Goal: Information Seeking & Learning: Learn about a topic

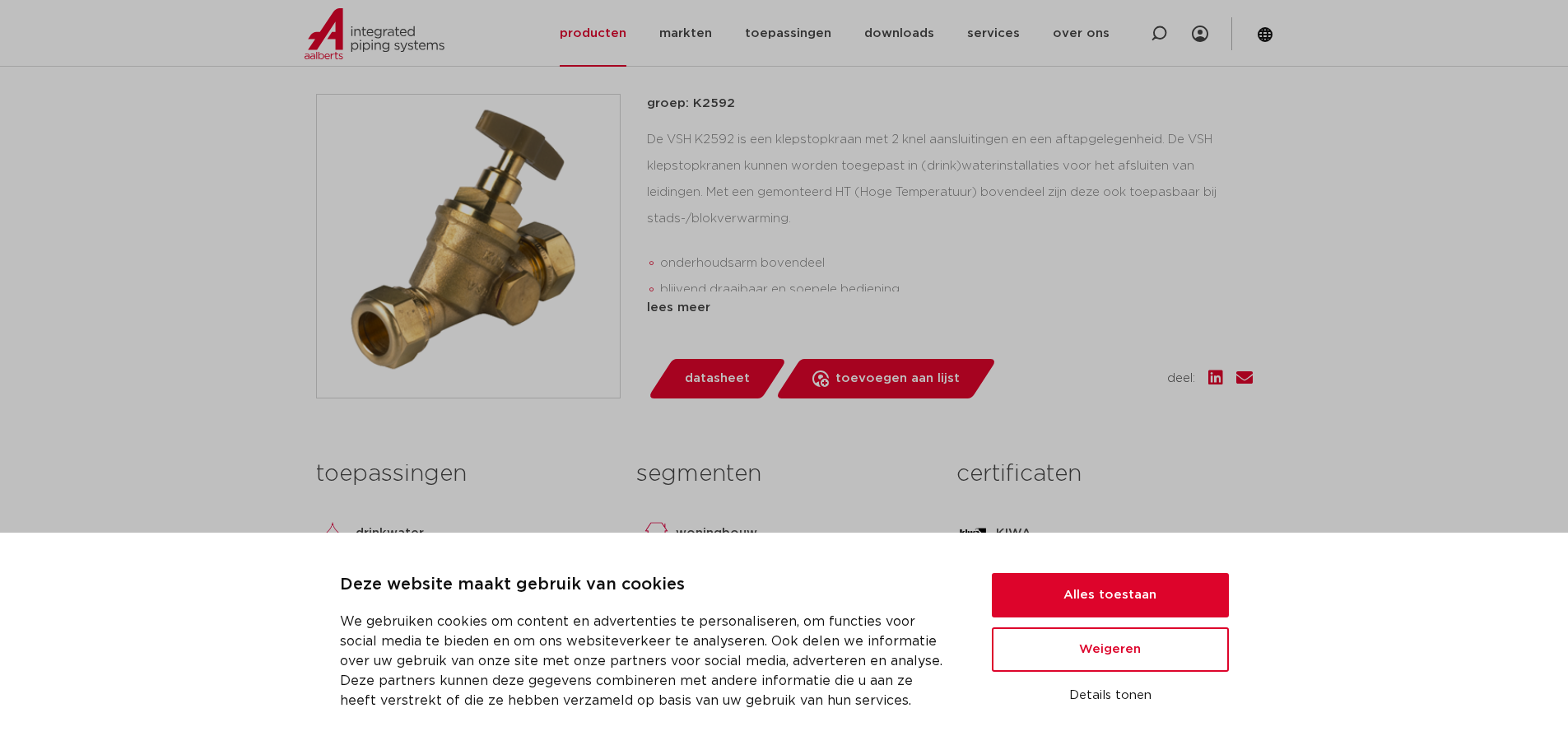
scroll to position [412, 0]
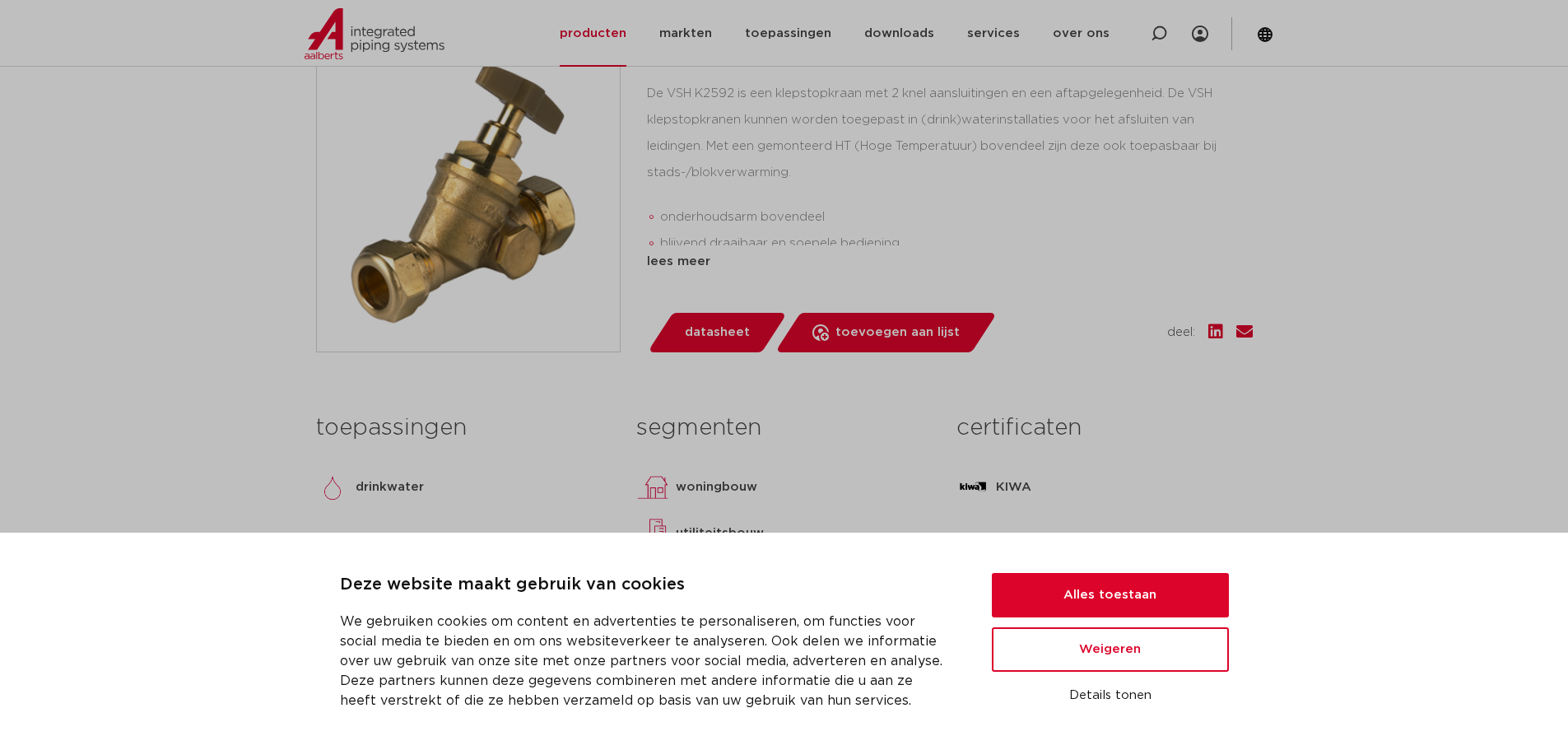
click at [1118, 572] on div "Deze website maakt gebruik van cookies We gebruiken cookies om content en adver…" at bounding box center [784, 641] width 889 height 138
click at [1118, 579] on button "Alles toestaan" at bounding box center [1110, 595] width 237 height 44
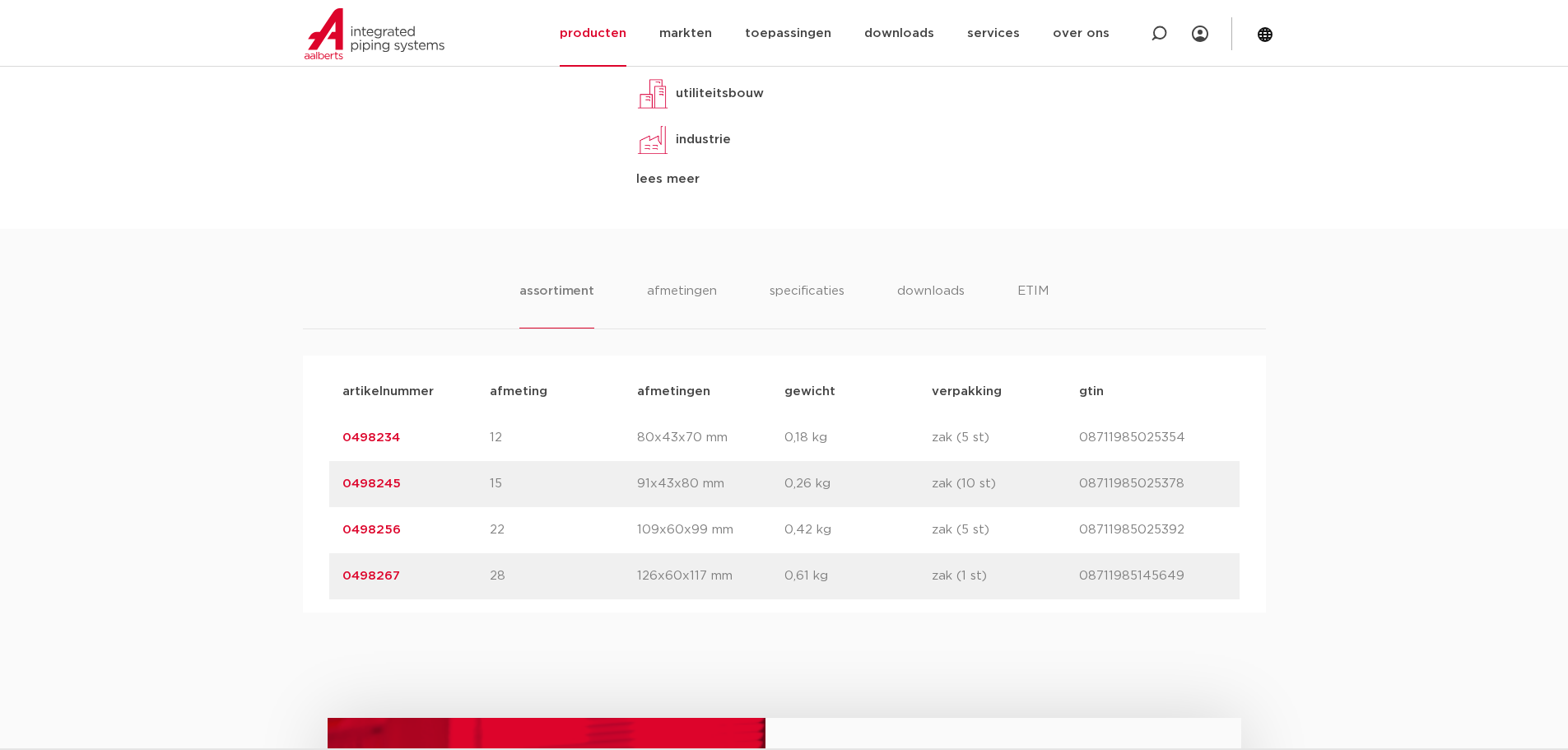
scroll to position [1070, 0]
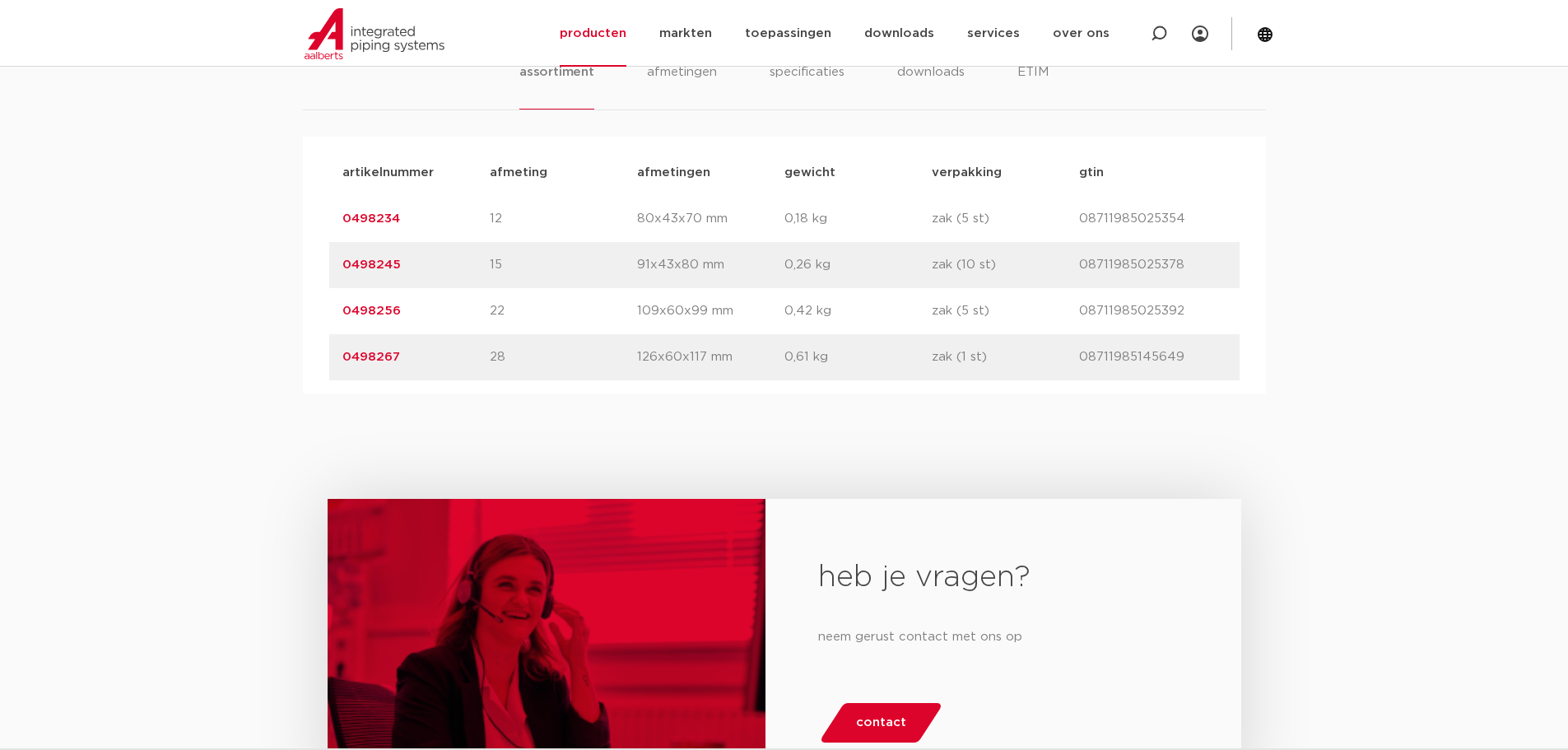
click at [387, 265] on link "0498245" at bounding box center [372, 264] width 59 height 12
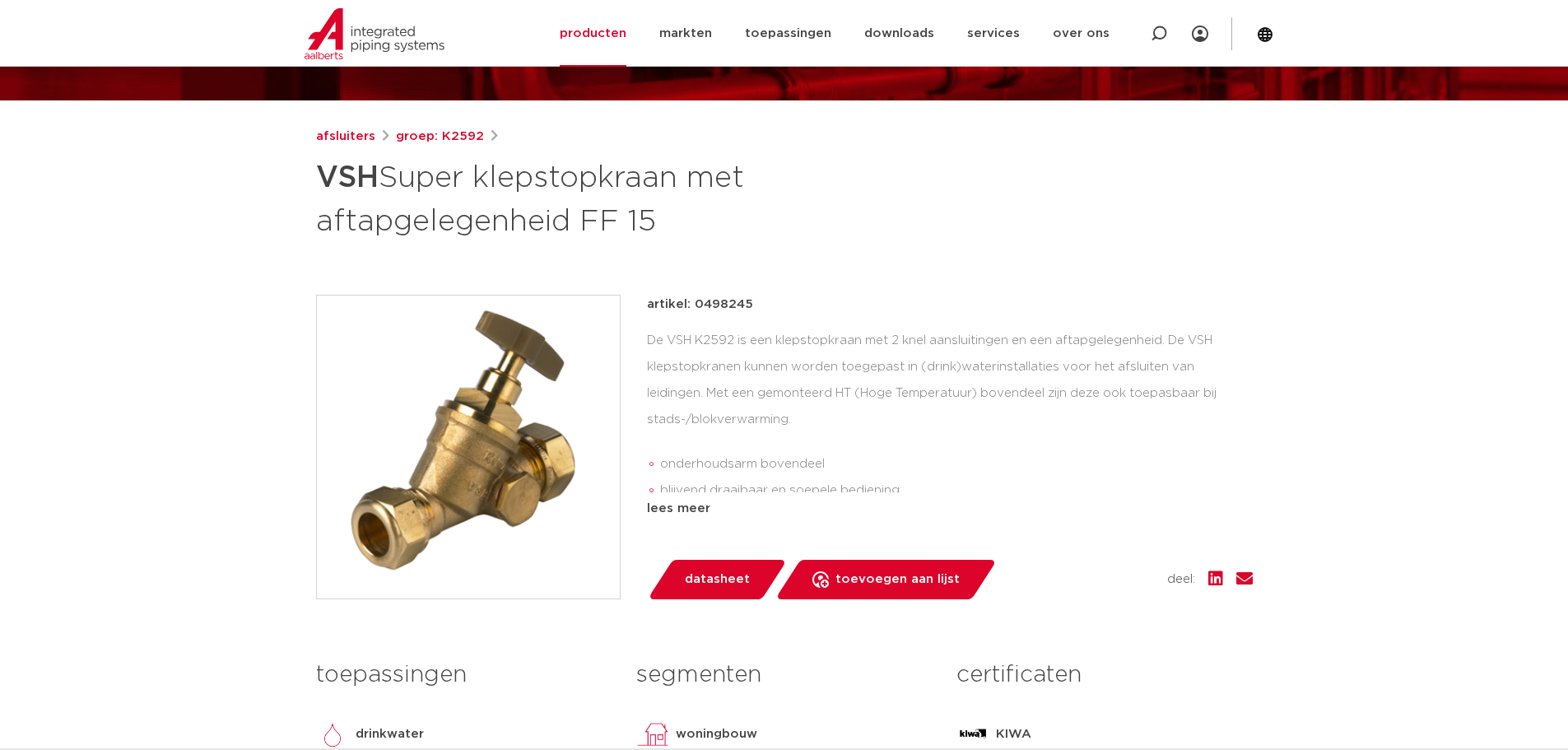
scroll to position [247, 0]
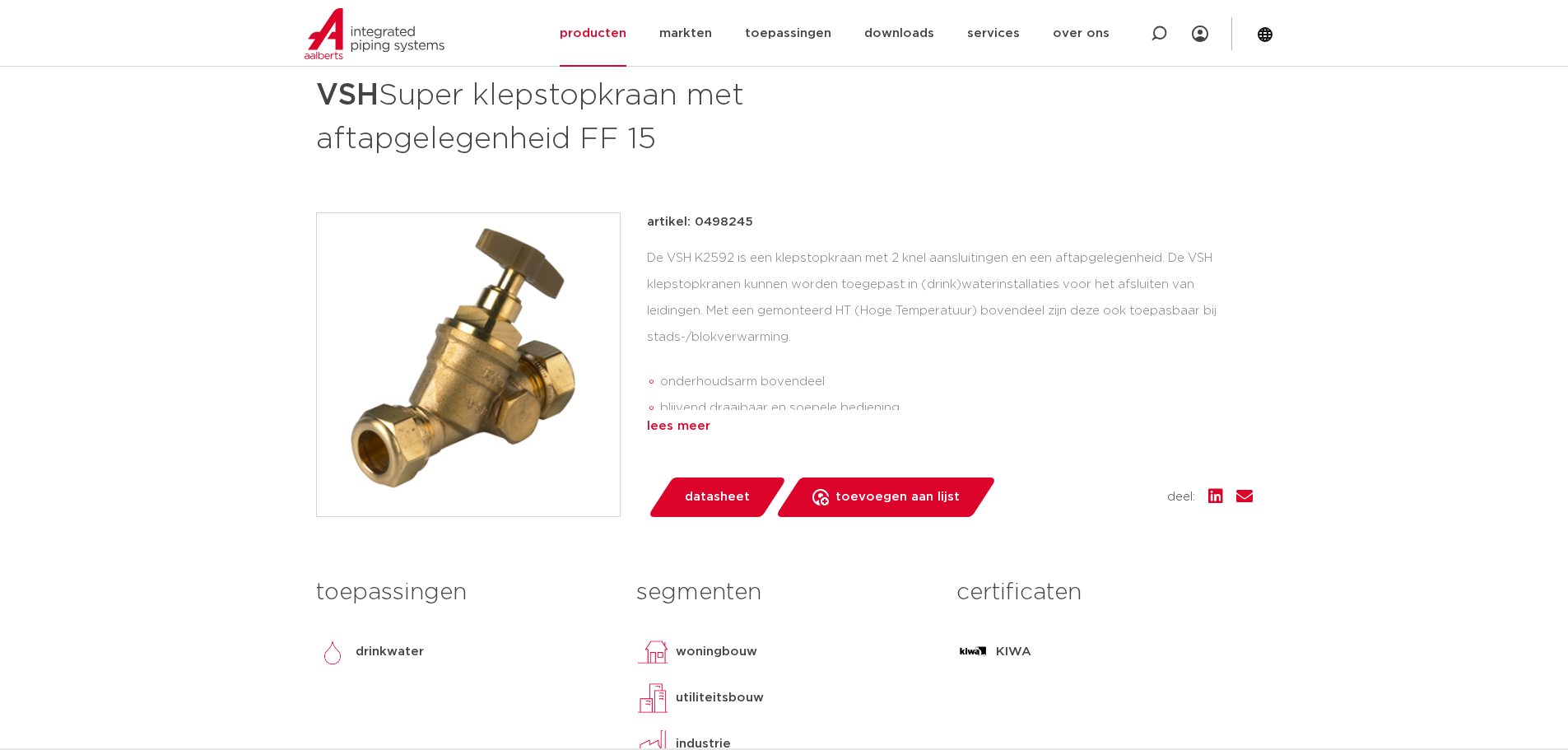
click at [662, 423] on div "lees meer" at bounding box center [950, 426] width 606 height 20
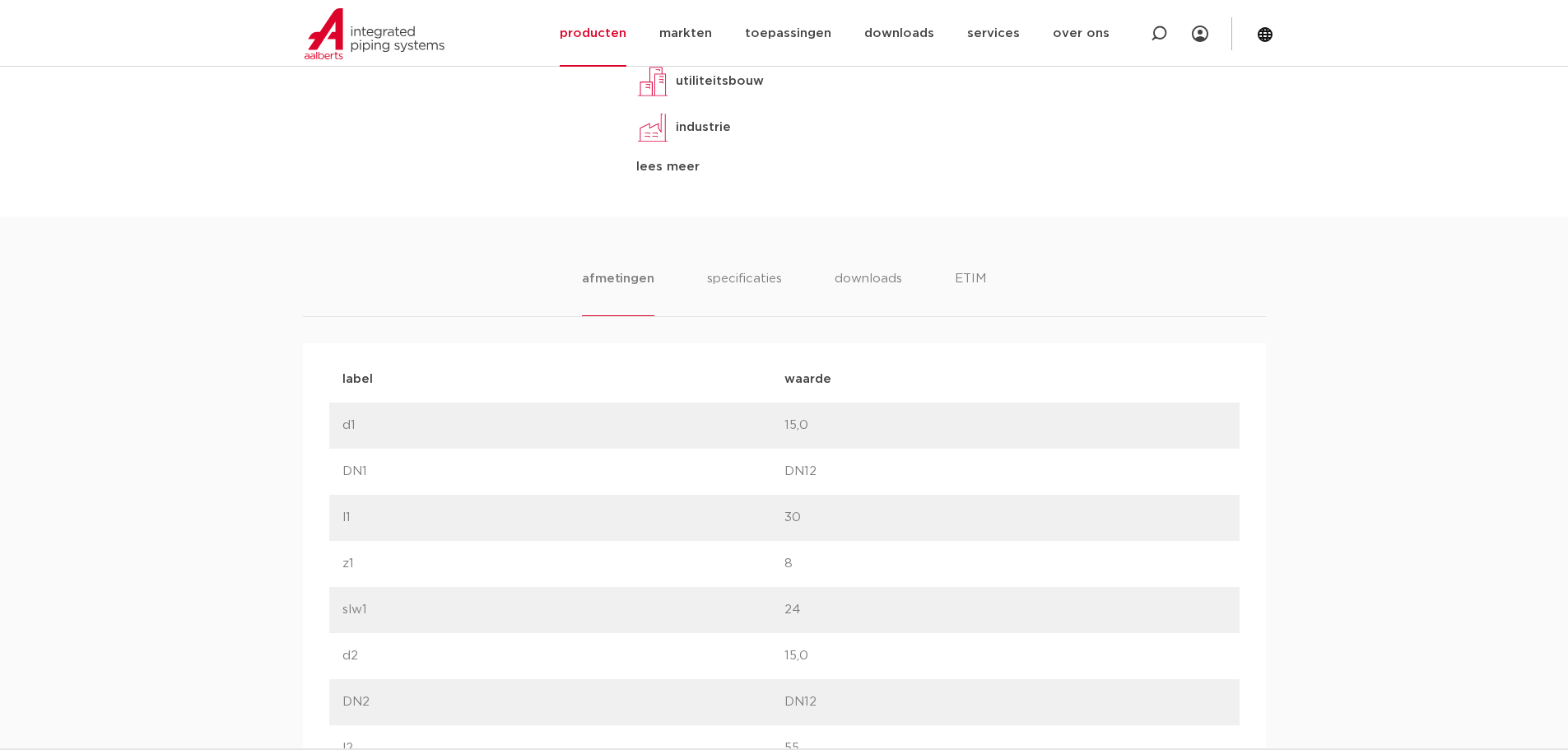
scroll to position [905, 0]
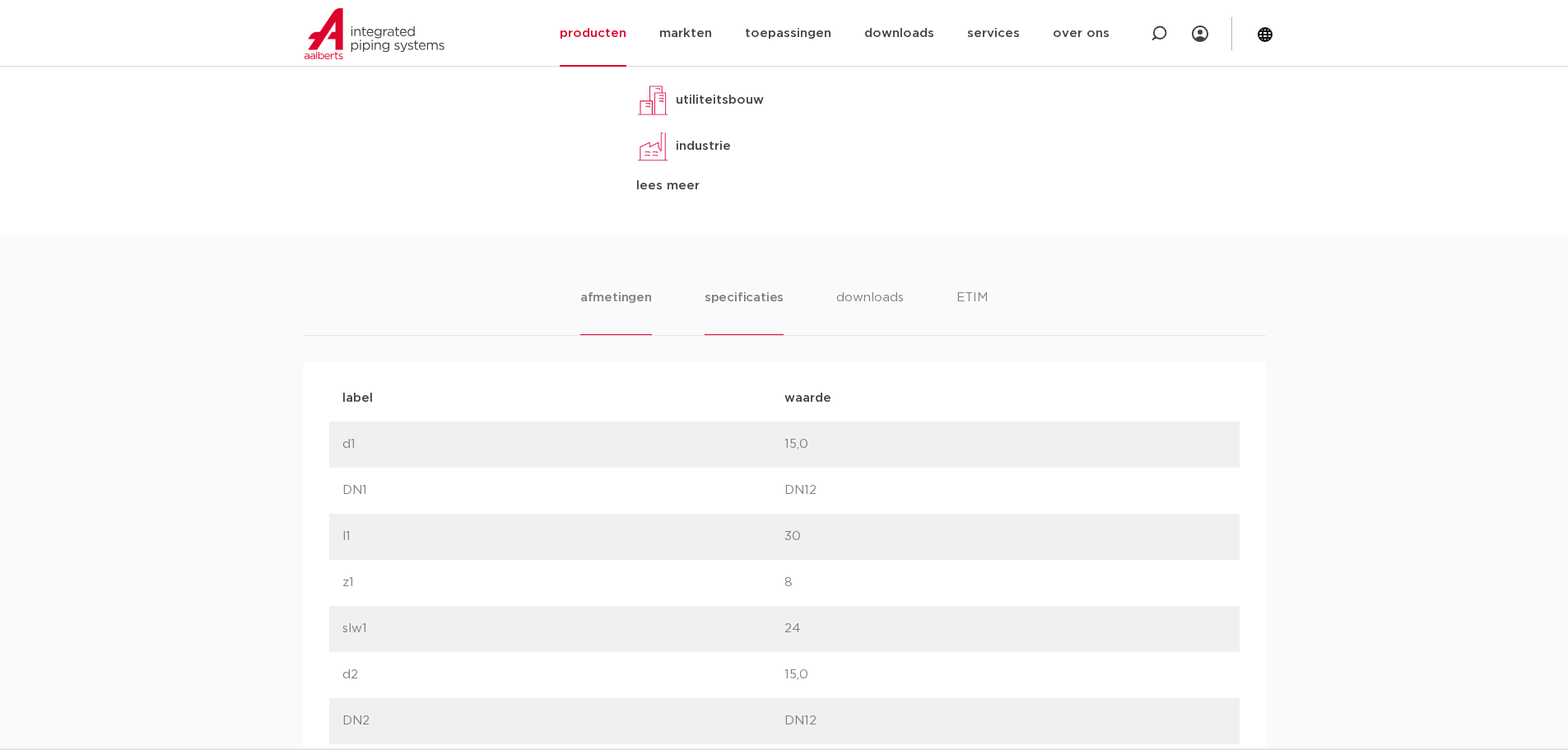
click at [765, 305] on li "specificaties" at bounding box center [744, 311] width 79 height 47
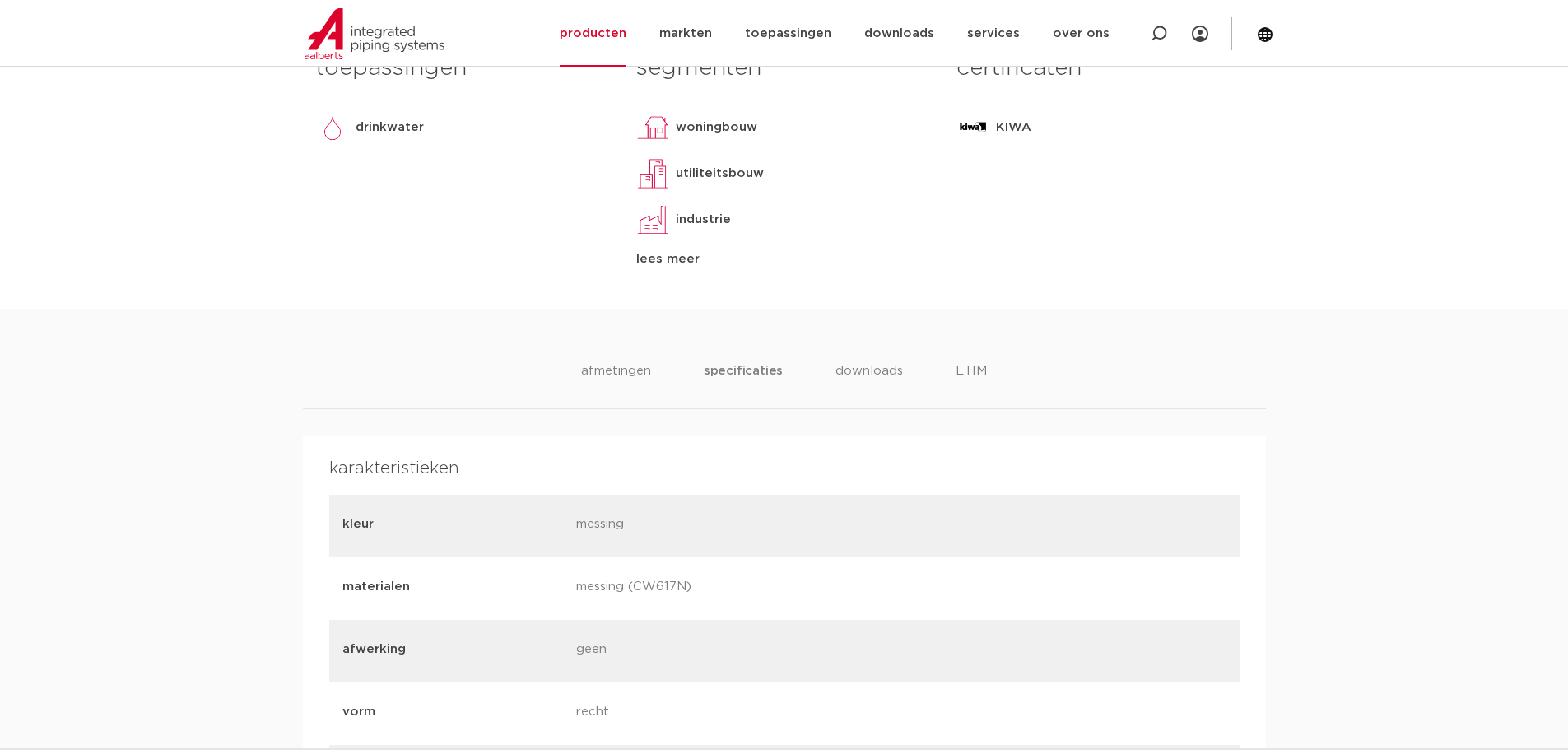
scroll to position [823, 0]
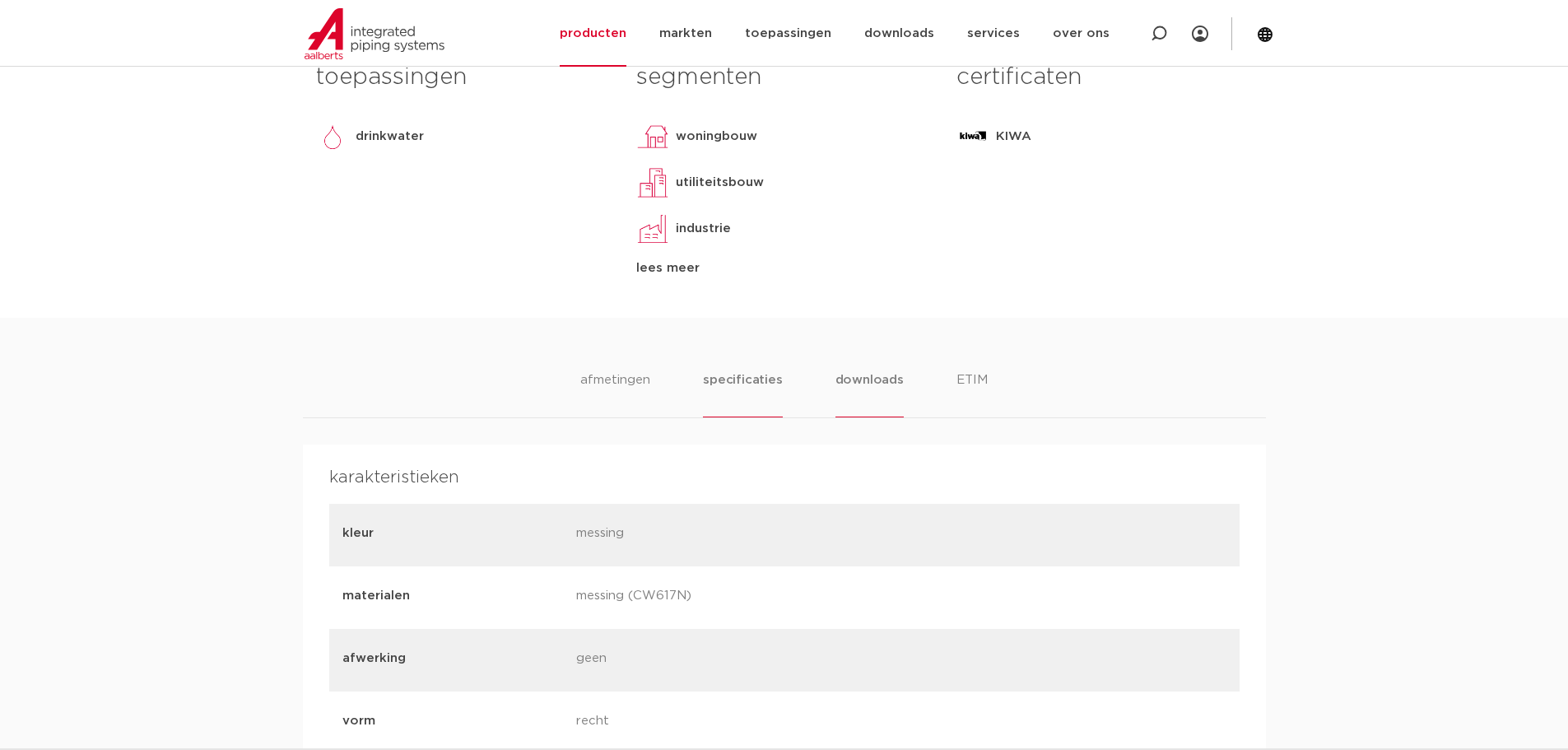
click at [872, 389] on li "downloads" at bounding box center [869, 393] width 68 height 47
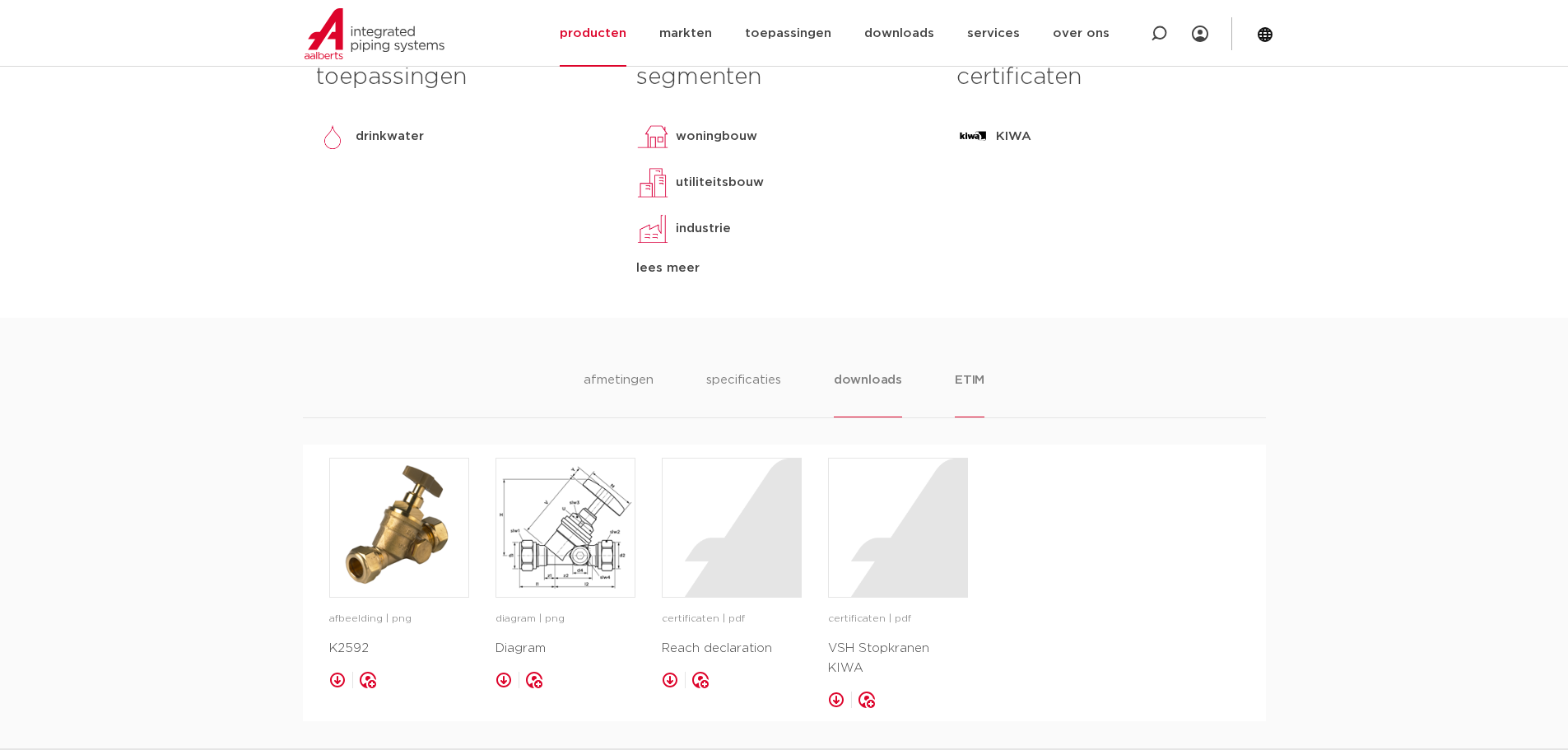
click at [972, 385] on li "ETIM" at bounding box center [969, 393] width 29 height 47
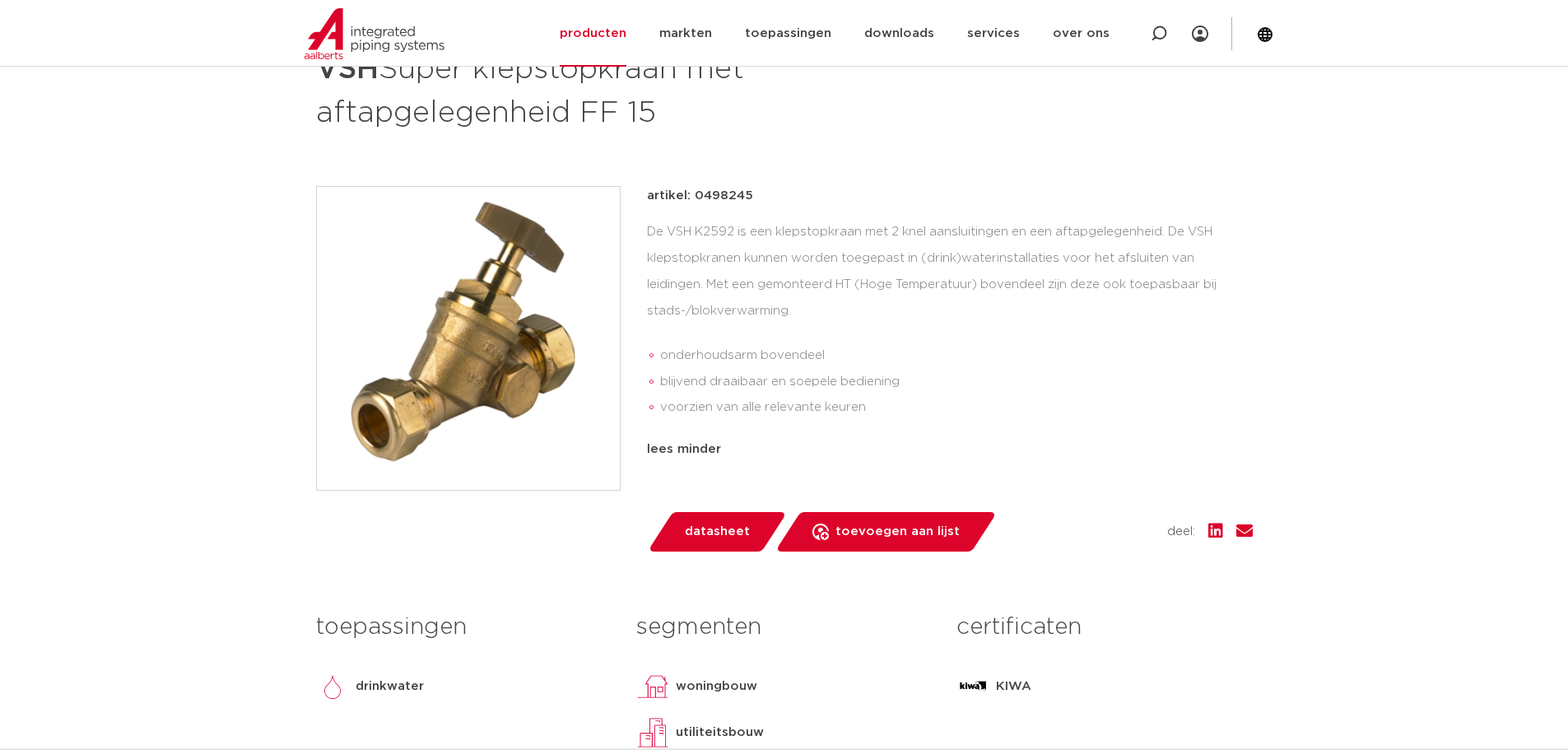
scroll to position [247, 0]
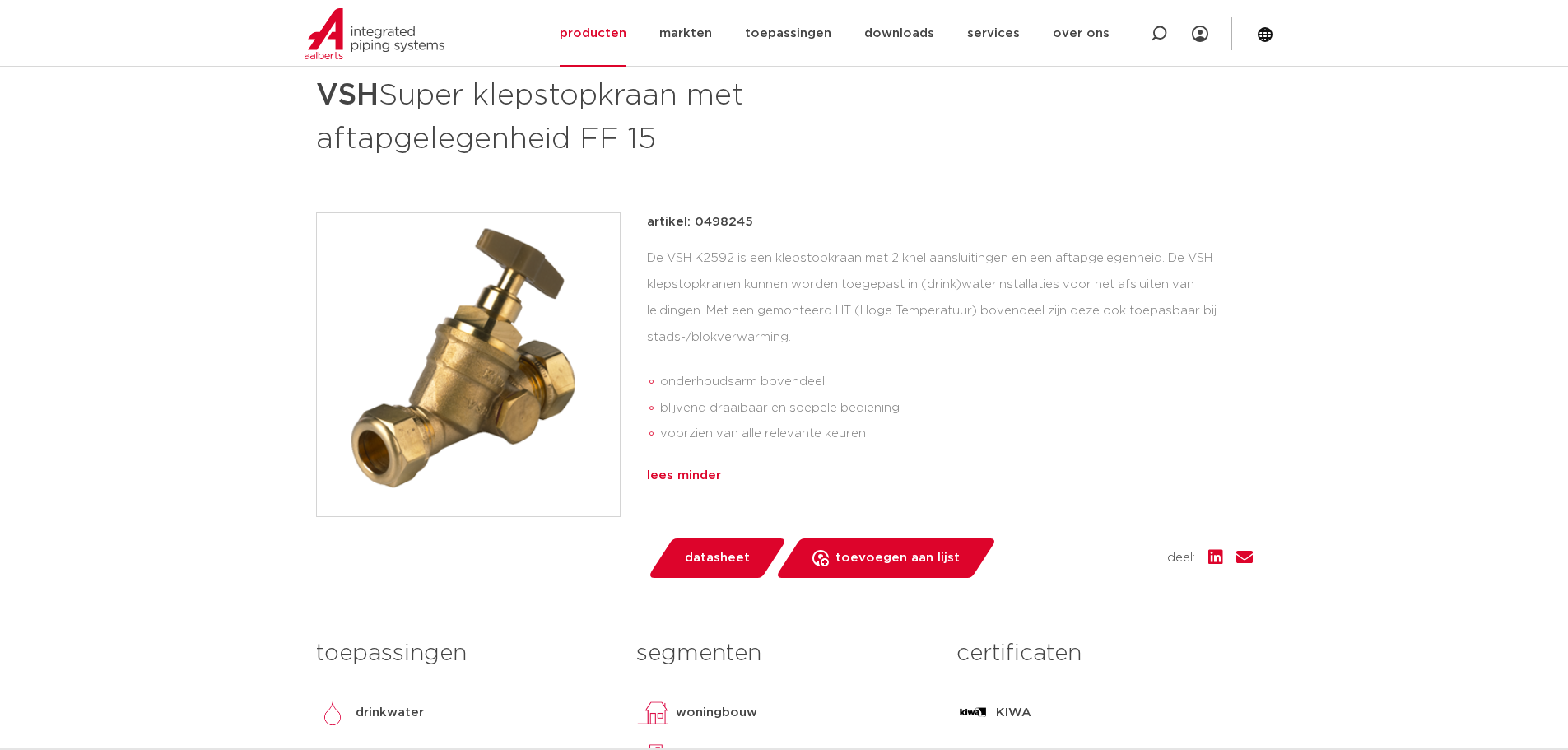
click at [675, 474] on div "lees minder" at bounding box center [950, 476] width 606 height 20
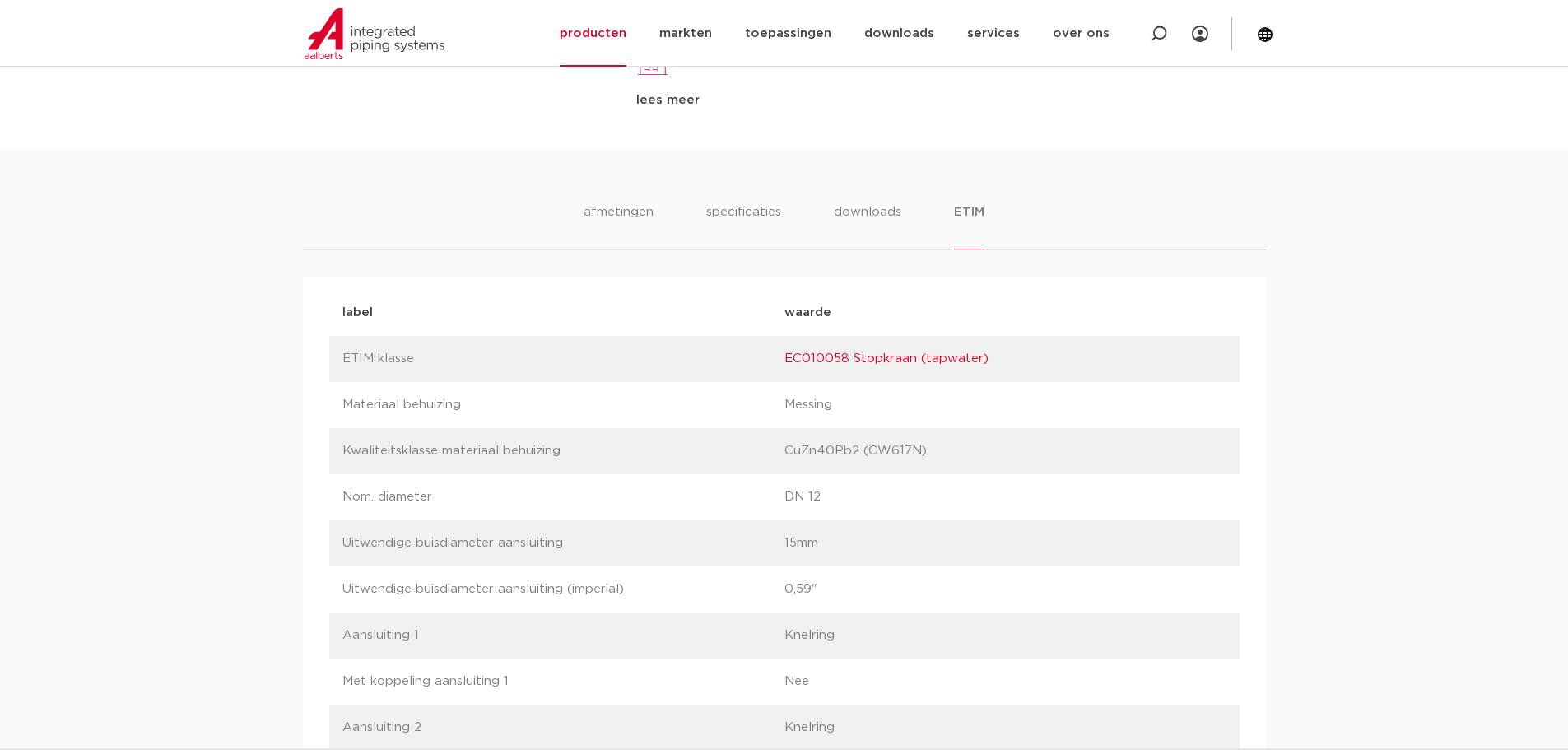
scroll to position [929, 0]
click at [732, 216] on li "specificaties" at bounding box center [744, 226] width 79 height 47
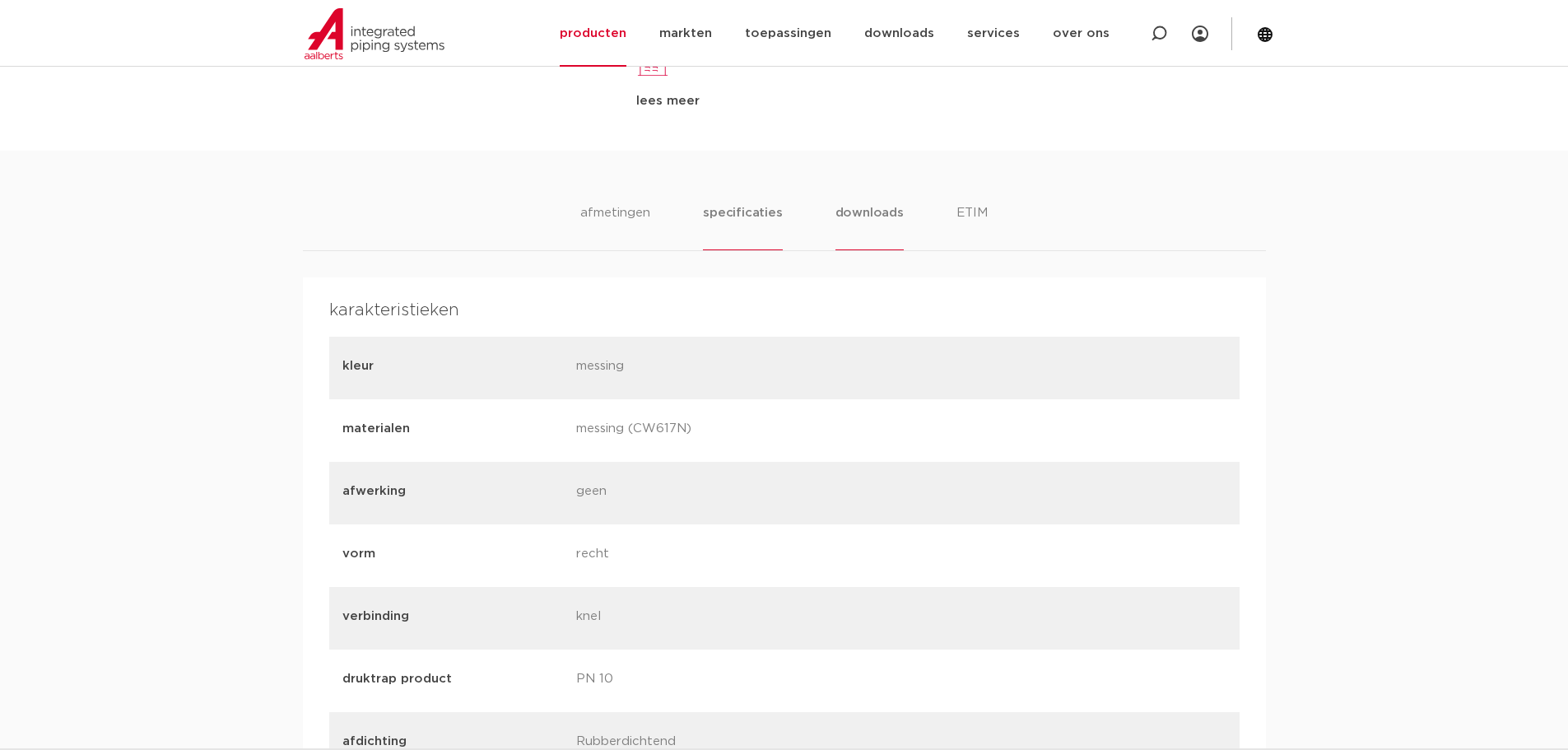
click at [899, 225] on li "downloads" at bounding box center [869, 226] width 68 height 47
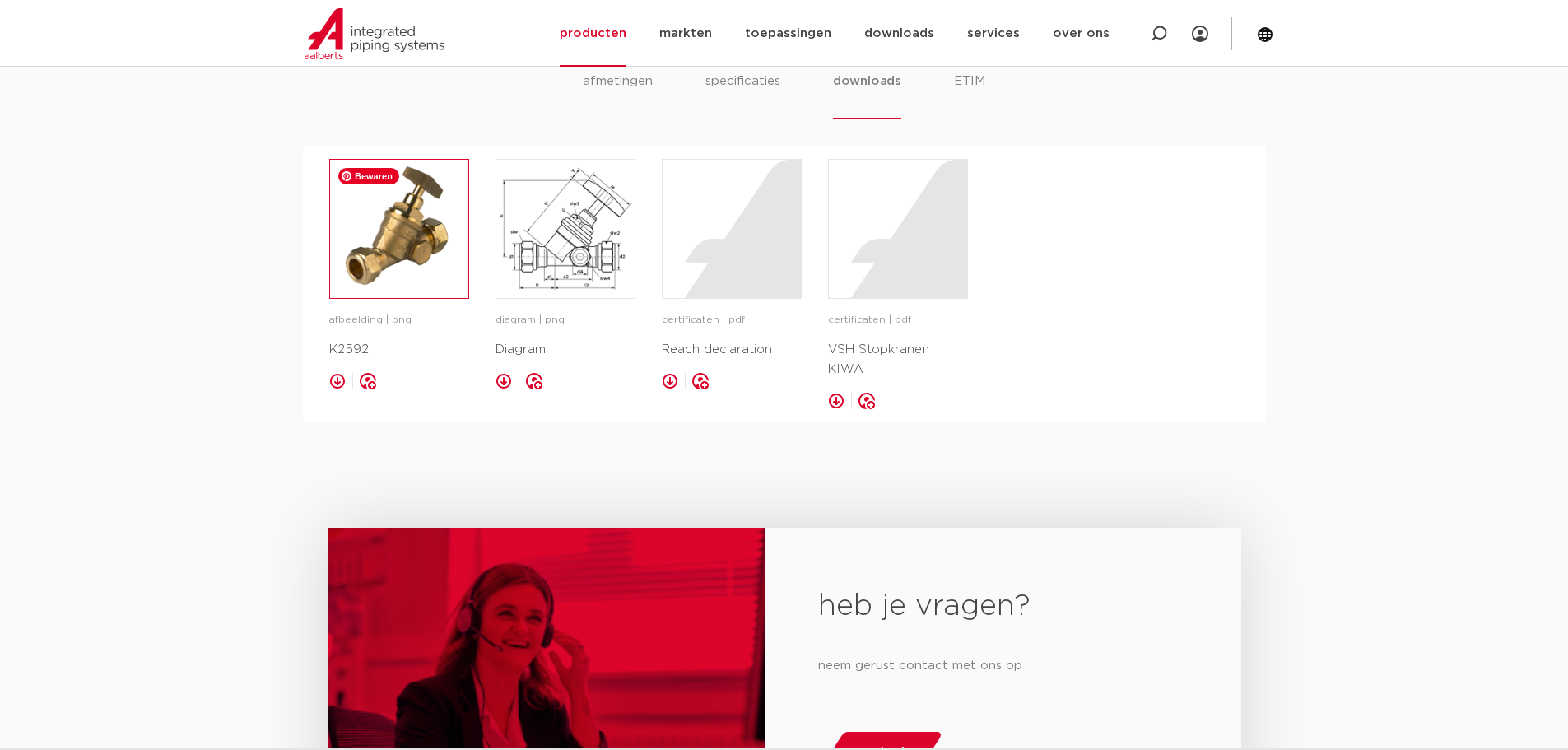
scroll to position [1047, 0]
